Goal: Task Accomplishment & Management: Manage account settings

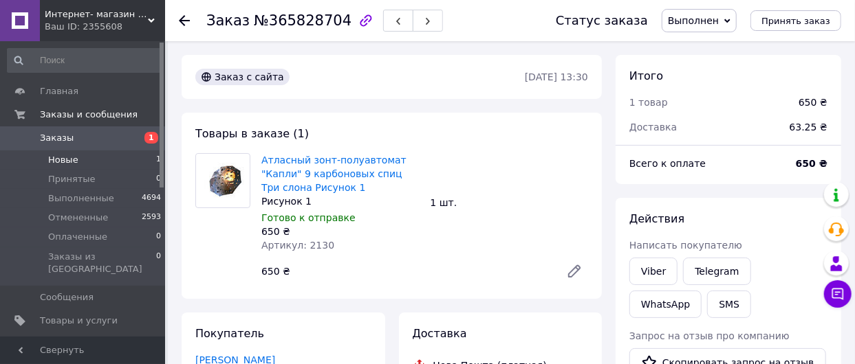
click at [61, 156] on span "Новые" at bounding box center [63, 160] width 30 height 12
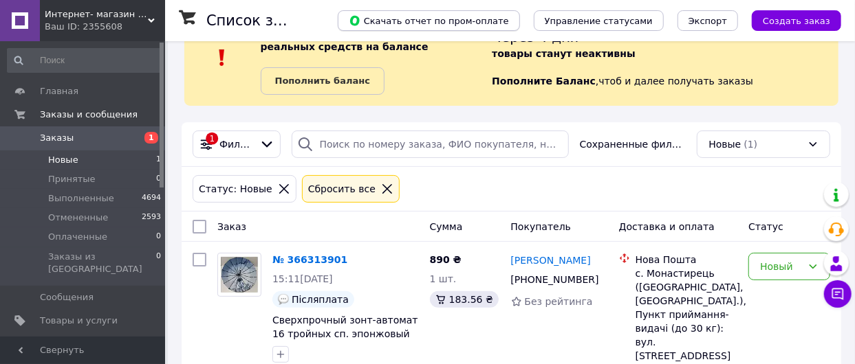
scroll to position [96, 0]
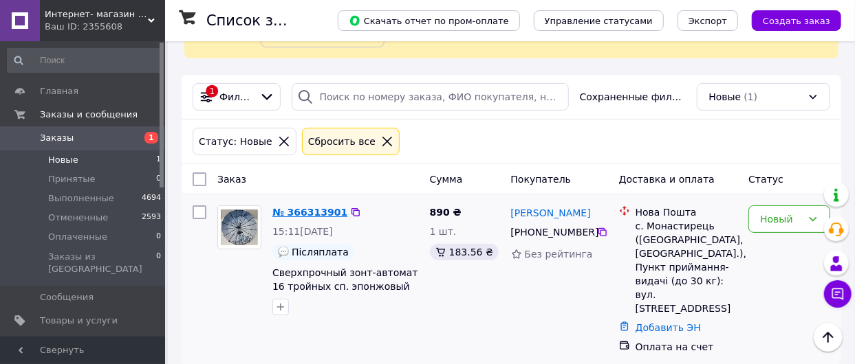
click at [308, 207] on link "№ 366313901" at bounding box center [309, 212] width 75 height 11
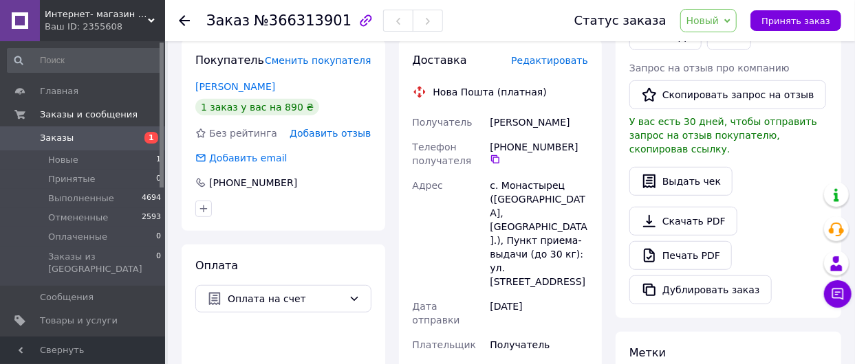
scroll to position [344, 0]
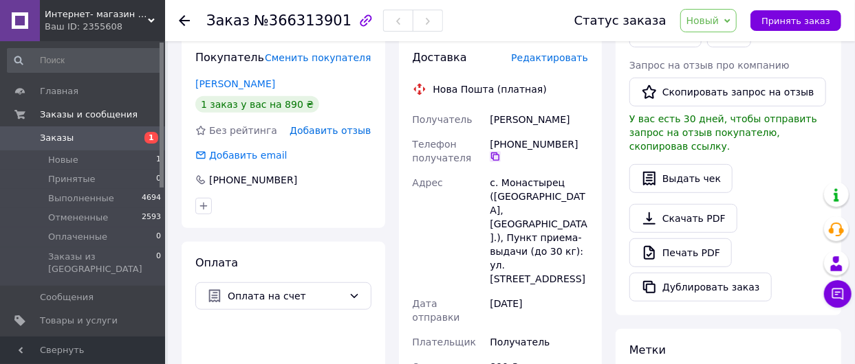
click at [501, 151] on icon at bounding box center [495, 156] width 11 height 11
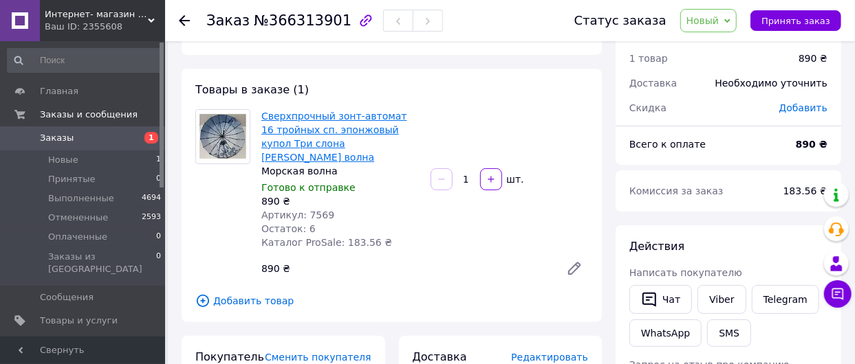
scroll to position [0, 0]
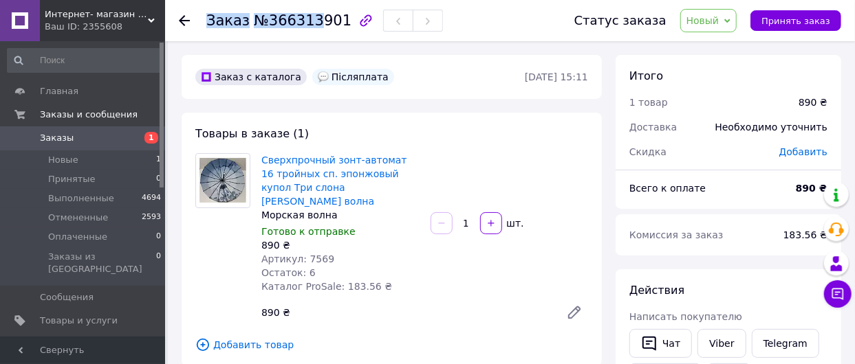
drag, startPoint x: 334, startPoint y: 18, endPoint x: 309, endPoint y: 20, distance: 25.5
click at [309, 20] on div "Заказ №366313901" at bounding box center [324, 20] width 237 height 23
drag, startPoint x: 265, startPoint y: 19, endPoint x: 331, endPoint y: 18, distance: 65.3
click at [331, 18] on span "№366313901" at bounding box center [303, 20] width 98 height 17
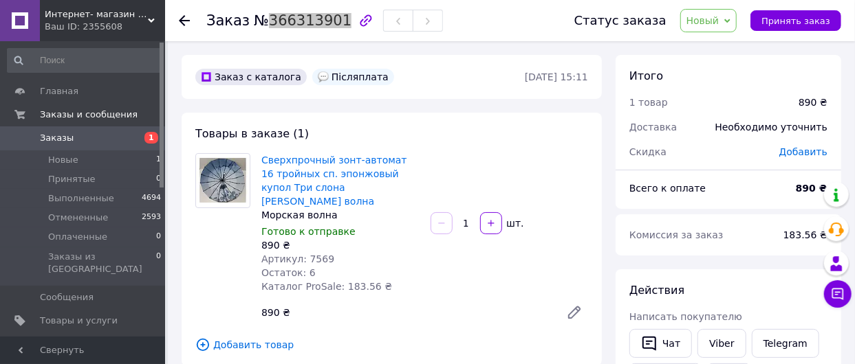
copy span "366313901"
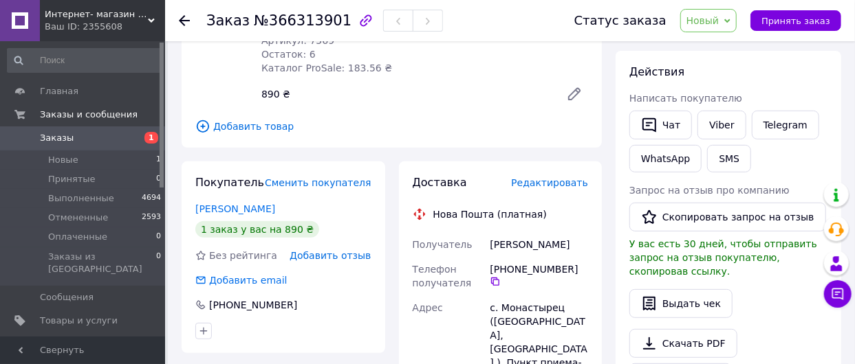
scroll to position [206, 0]
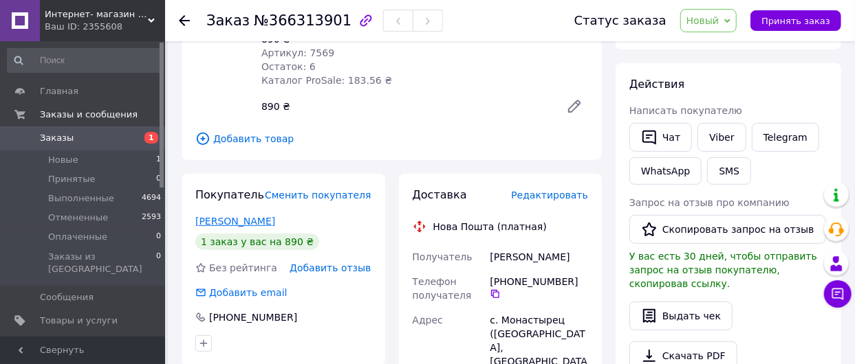
click at [223, 216] on link "[PERSON_NAME]" at bounding box center [235, 221] width 80 height 11
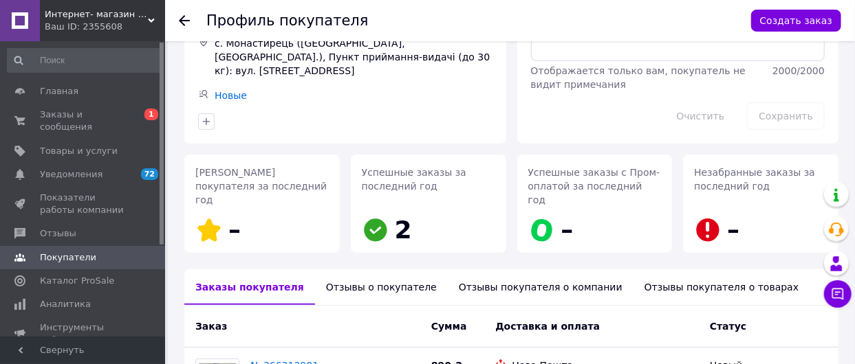
scroll to position [263, 0]
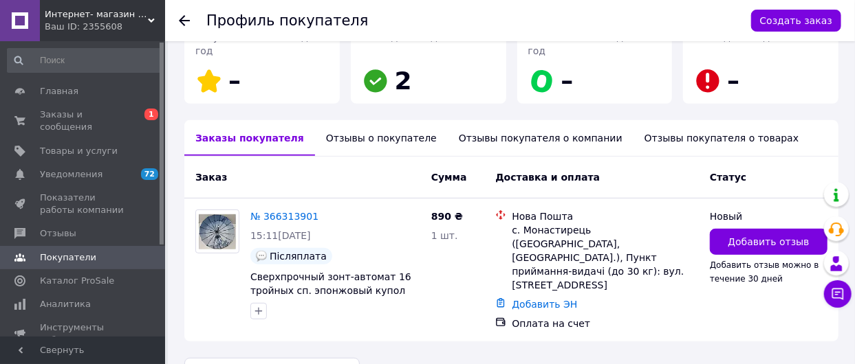
click at [374, 120] on div "Отзывы о покупателе" at bounding box center [381, 138] width 133 height 36
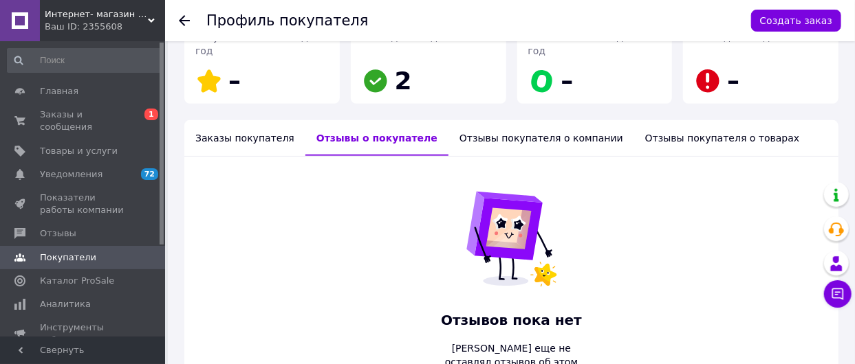
click at [646, 120] on div "Отзывы покупателя о товарах" at bounding box center [722, 138] width 177 height 36
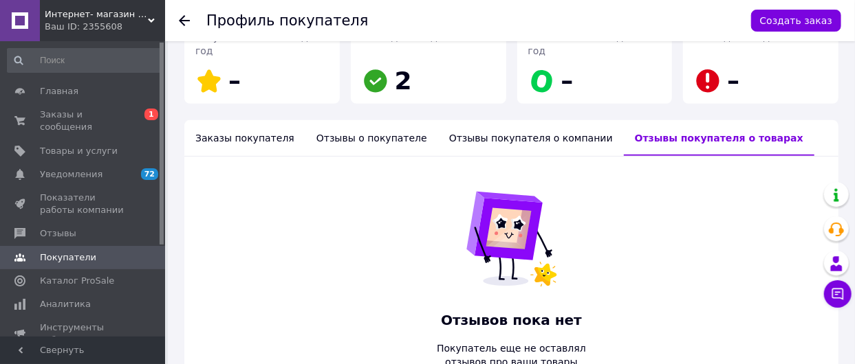
click at [213, 120] on div "Заказы покупателя" at bounding box center [244, 138] width 121 height 36
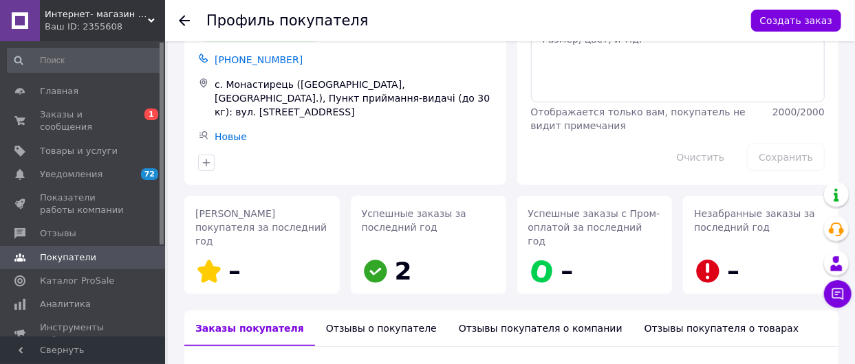
scroll to position [0, 0]
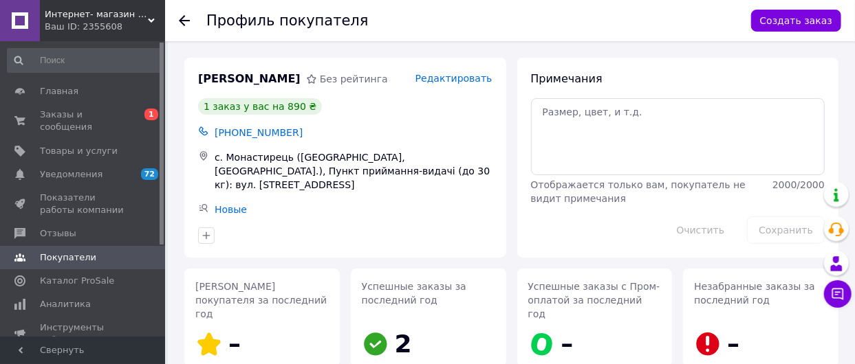
click at [183, 17] on use at bounding box center [184, 20] width 11 height 11
